Goal: Task Accomplishment & Management: Manage account settings

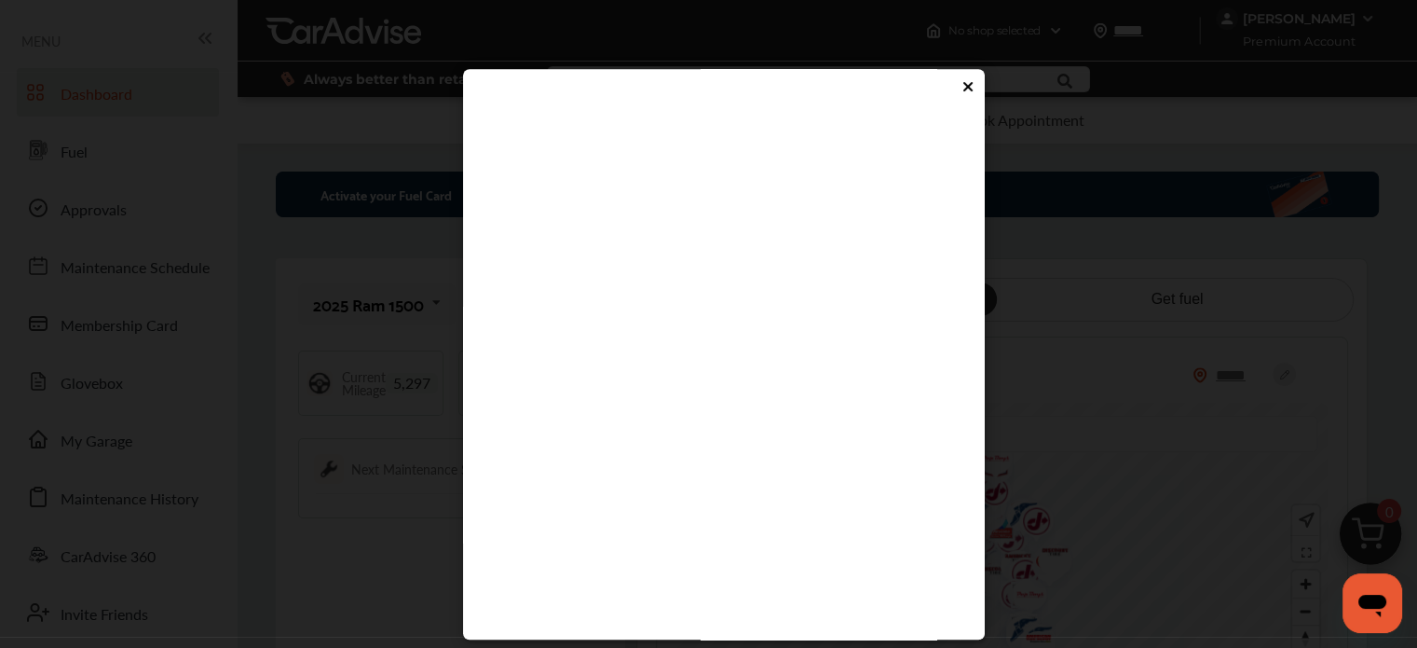
click at [954, 94] on div at bounding box center [723, 88] width 503 height 21
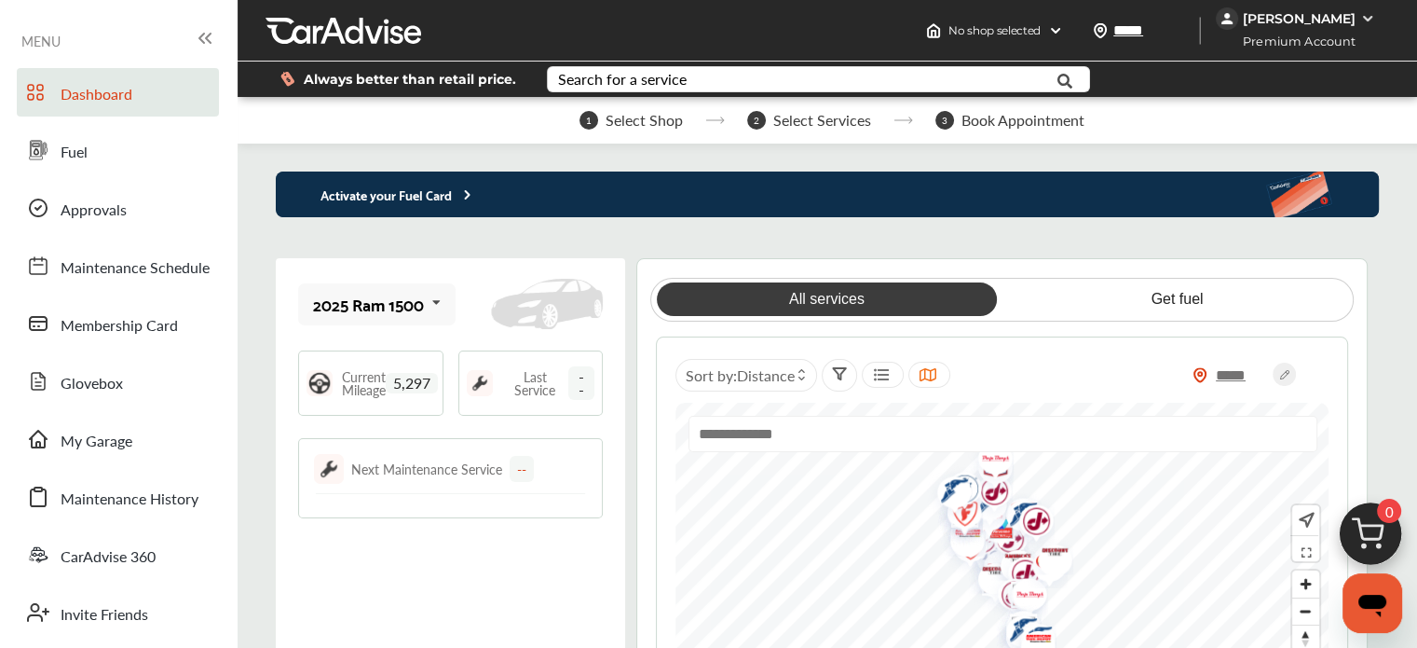
click at [1295, 44] on span "Premium Account" at bounding box center [1294, 42] width 152 height 20
click at [1360, 13] on div "[PERSON_NAME]" at bounding box center [1298, 18] width 164 height 22
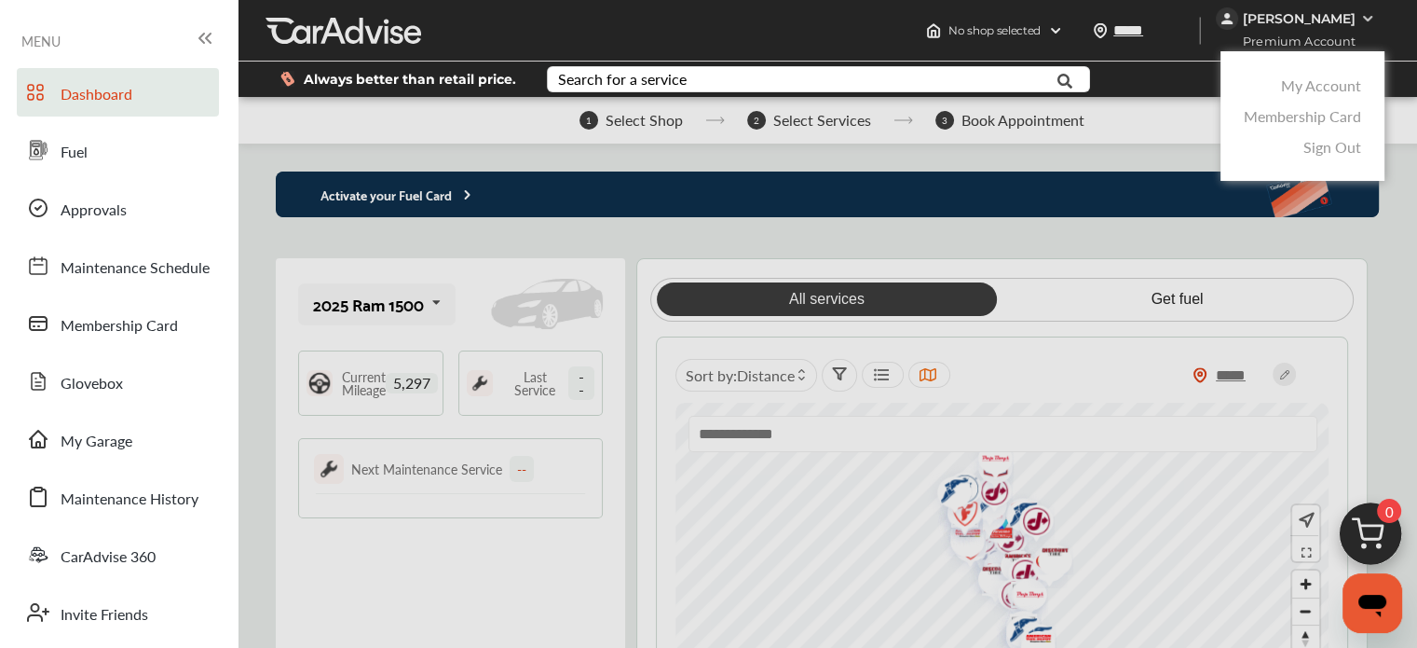
click at [1336, 88] on link "My Account" at bounding box center [1321, 85] width 80 height 21
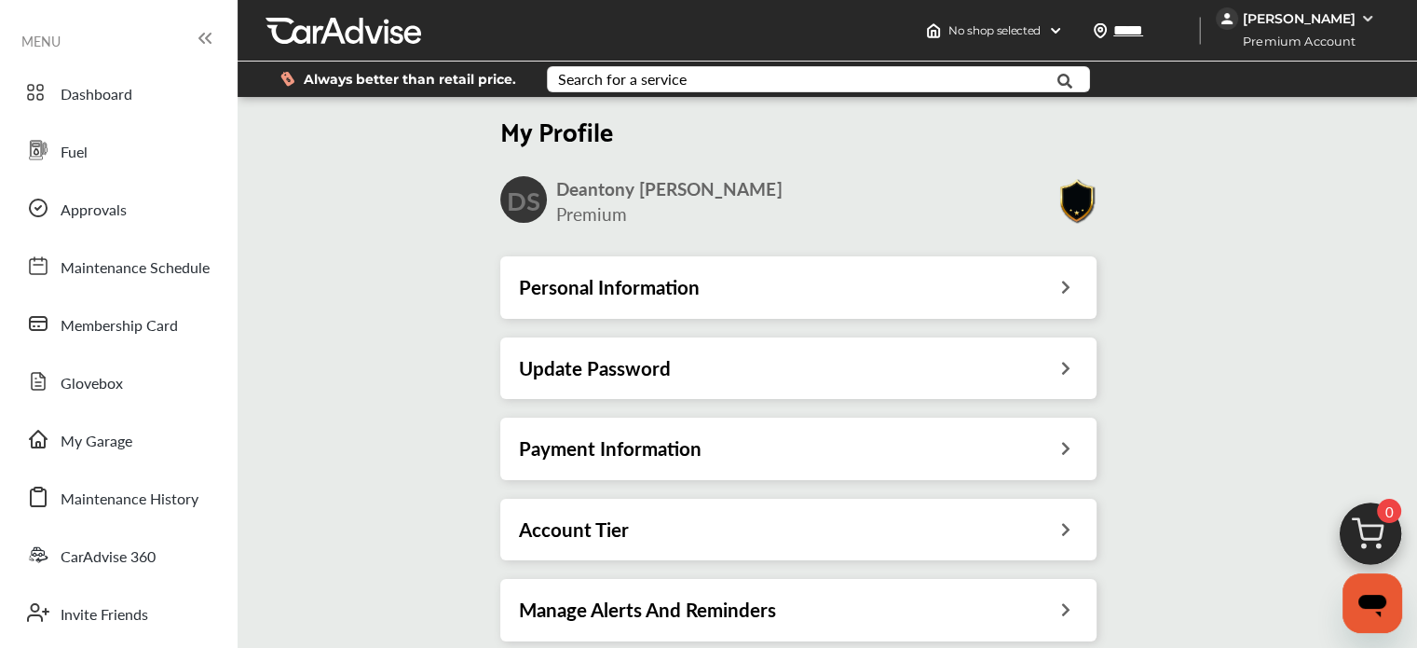
click at [1355, 36] on span "Premium Account" at bounding box center [1294, 42] width 152 height 20
click at [1368, 20] on img at bounding box center [1367, 18] width 15 height 15
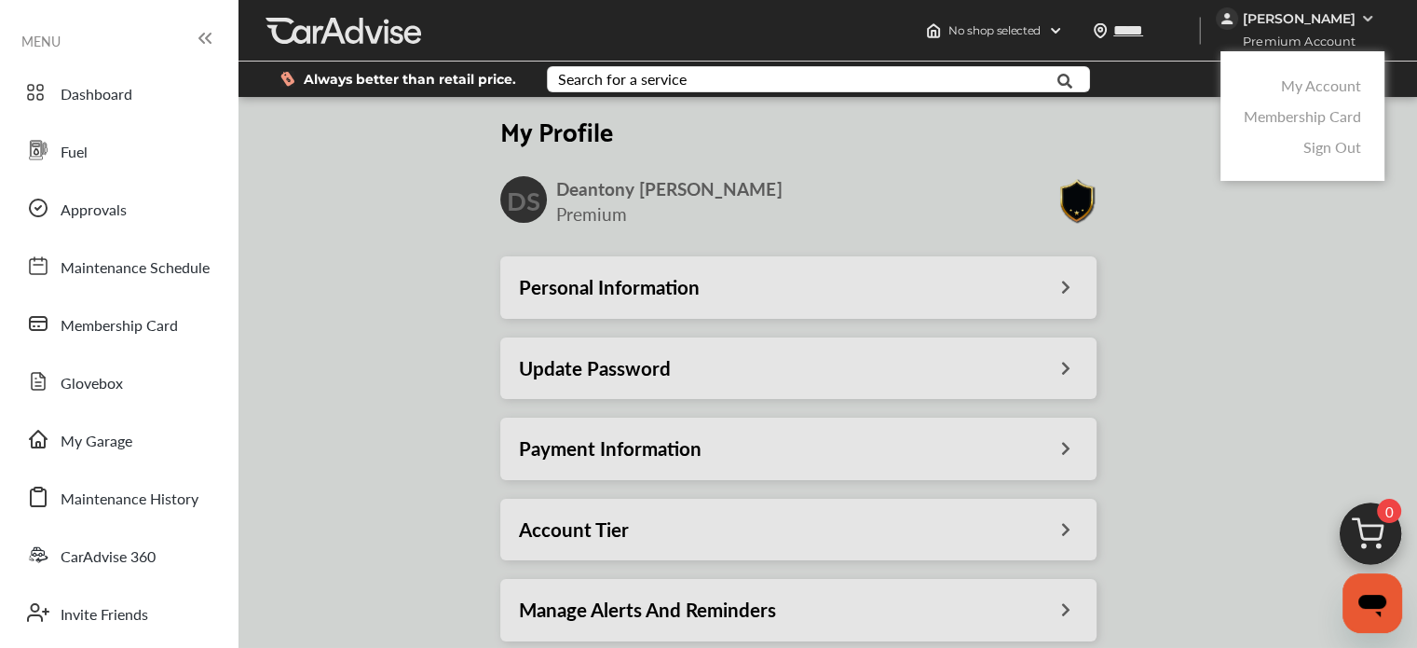
click at [1318, 124] on link "Membership Card" at bounding box center [1302, 115] width 117 height 21
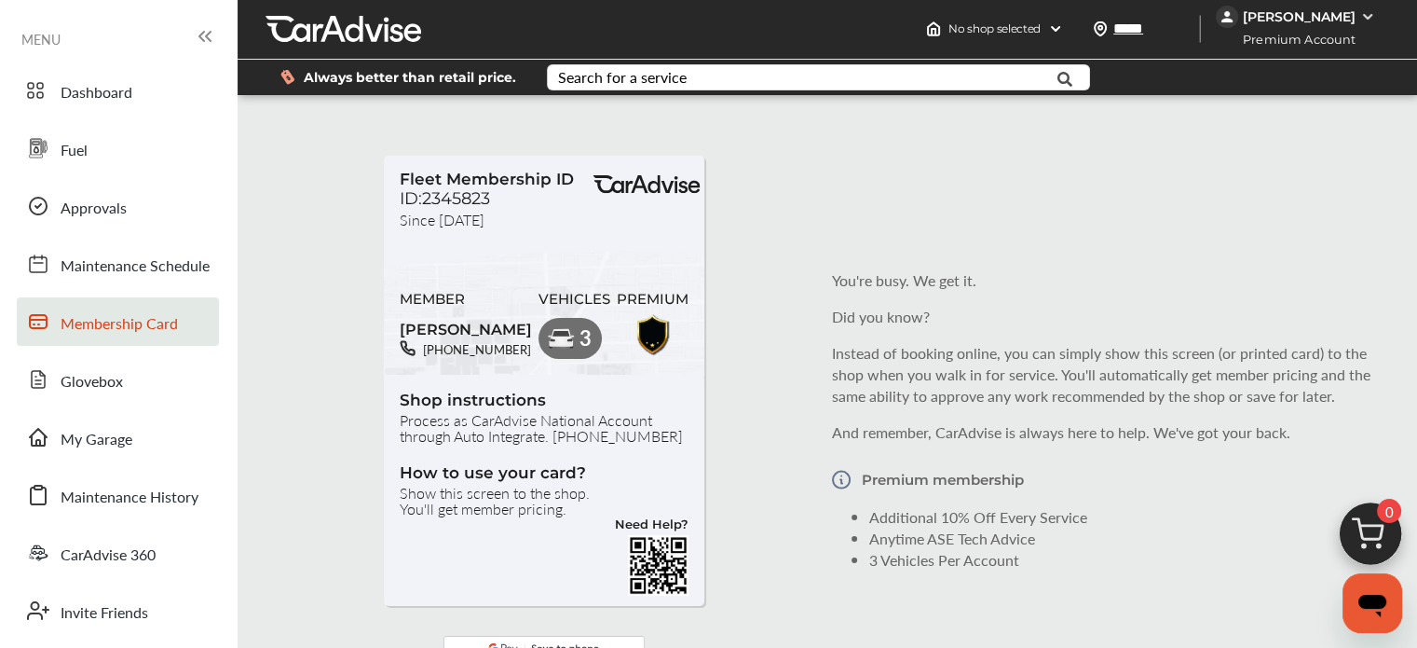
scroll to position [2, 0]
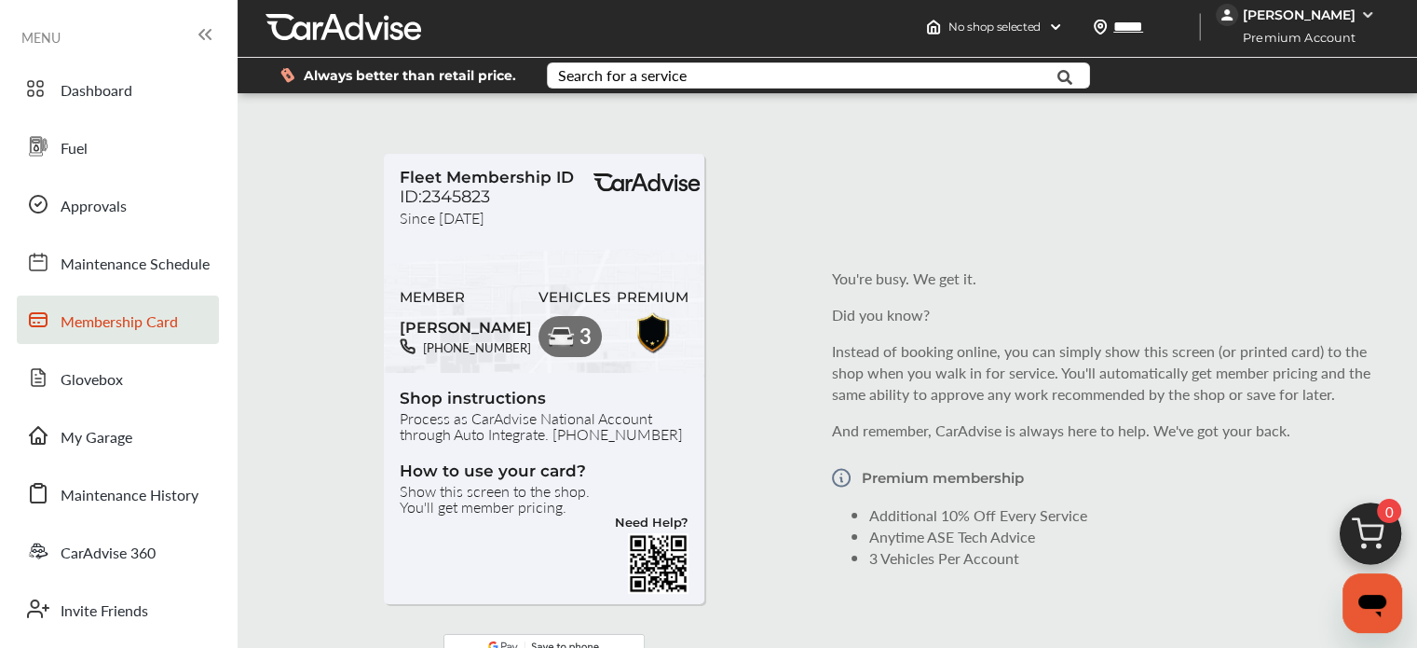
click at [1360, 21] on img at bounding box center [1367, 14] width 15 height 15
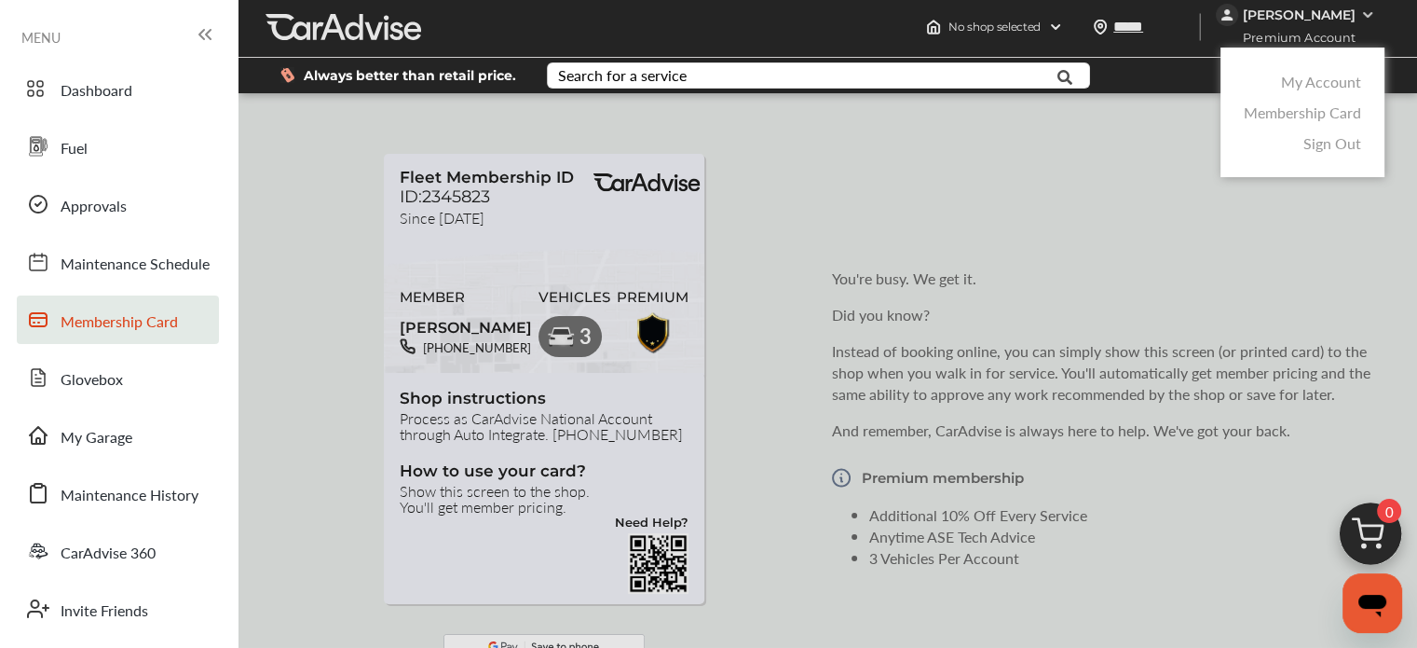
click at [1318, 154] on link "Sign Out" at bounding box center [1333, 142] width 58 height 21
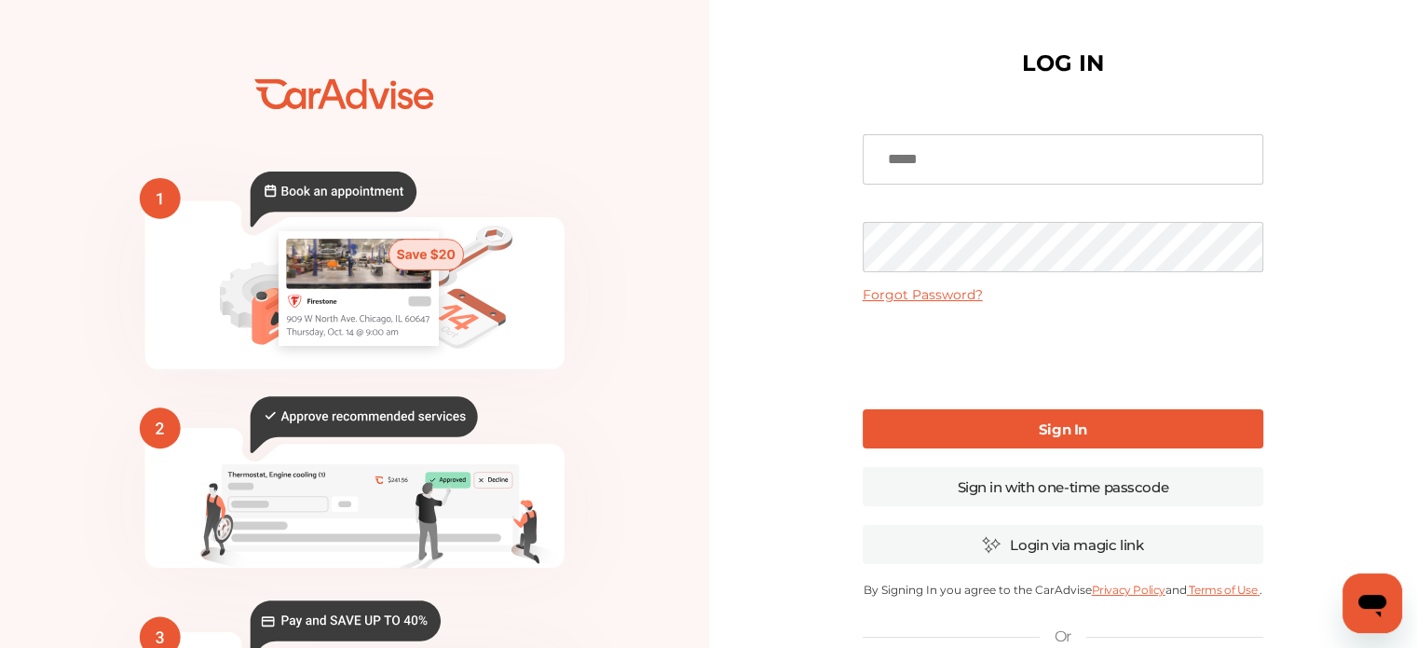
type input "**********"
